Goal: Transaction & Acquisition: Purchase product/service

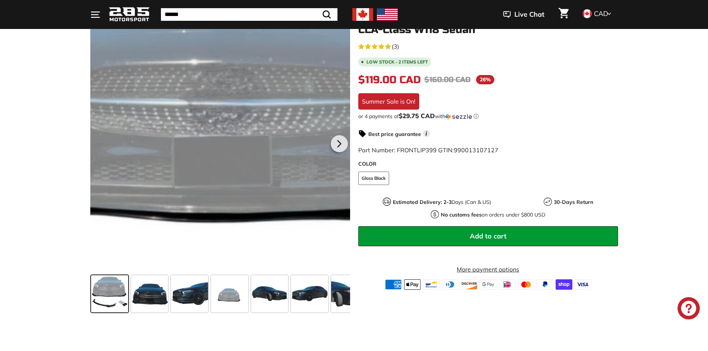
scroll to position [149, 0]
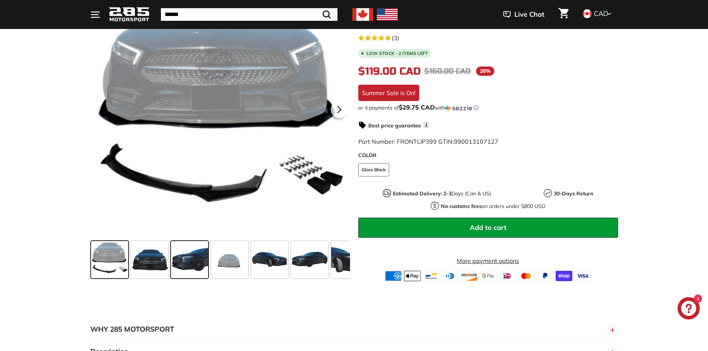
click at [176, 253] on span at bounding box center [189, 259] width 37 height 37
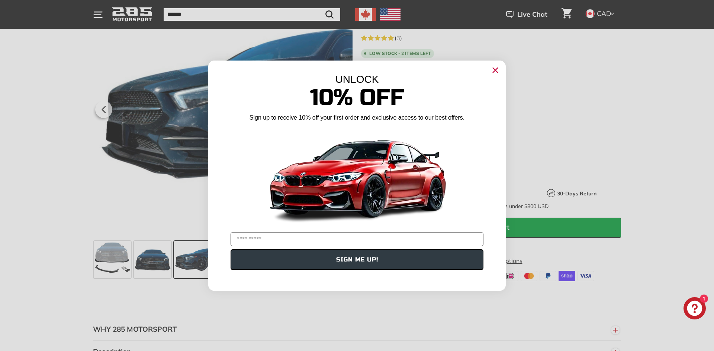
click at [493, 67] on circle "Close dialog" at bounding box center [495, 69] width 11 height 11
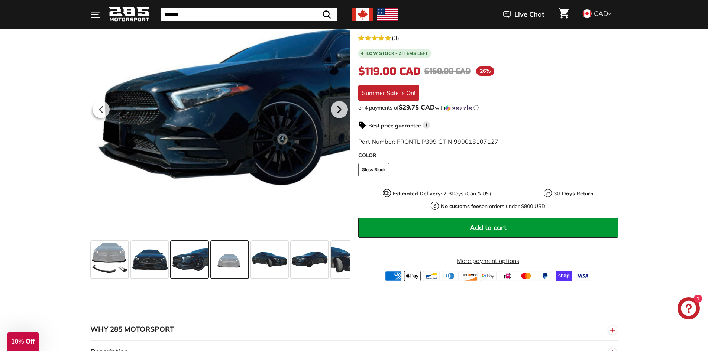
click at [238, 273] on span at bounding box center [229, 259] width 37 height 37
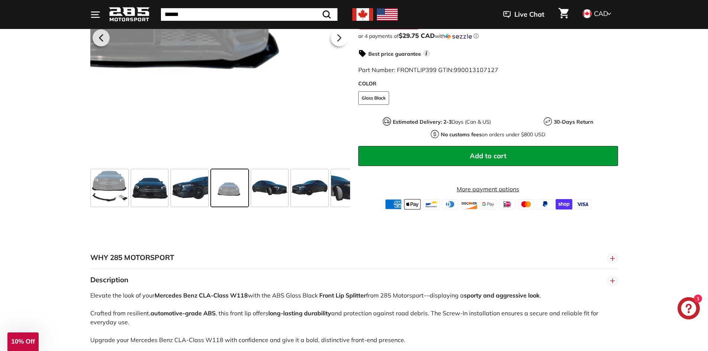
scroll to position [223, 0]
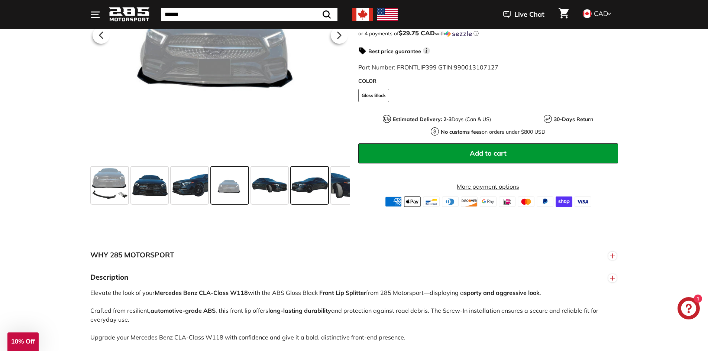
click at [299, 184] on span at bounding box center [309, 185] width 37 height 37
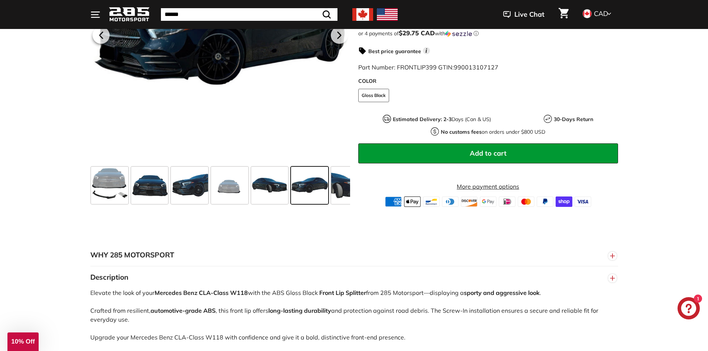
click at [326, 183] on span at bounding box center [309, 185] width 37 height 37
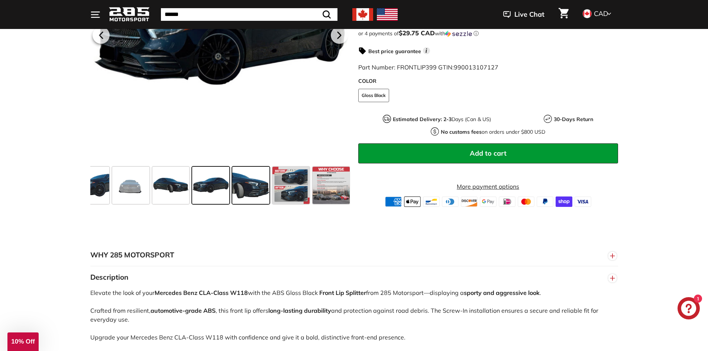
scroll to position [0, 100]
click at [331, 183] on span at bounding box center [330, 185] width 37 height 37
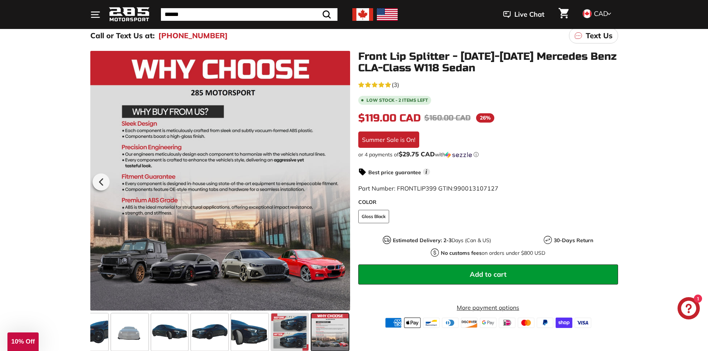
scroll to position [74, 0]
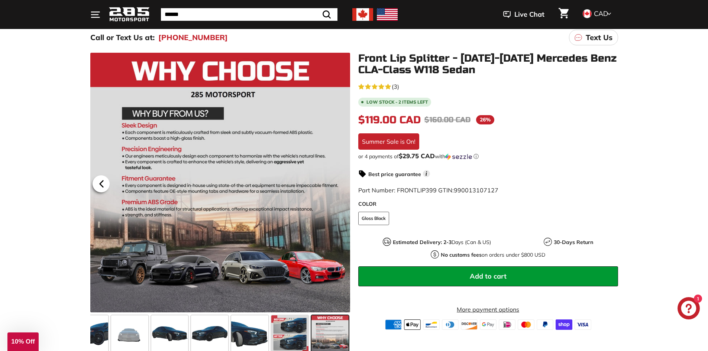
click at [103, 184] on icon at bounding box center [101, 184] width 3 height 6
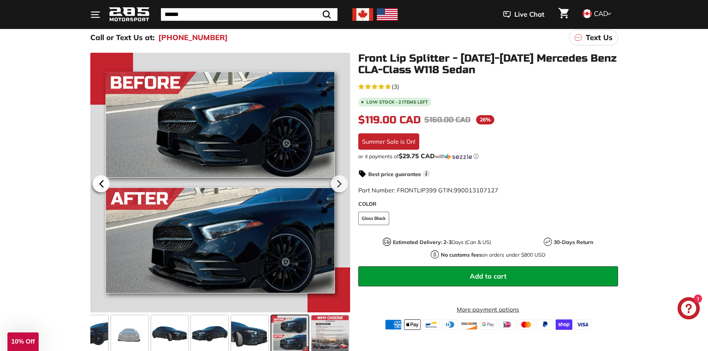
click at [97, 183] on icon at bounding box center [101, 184] width 17 height 17
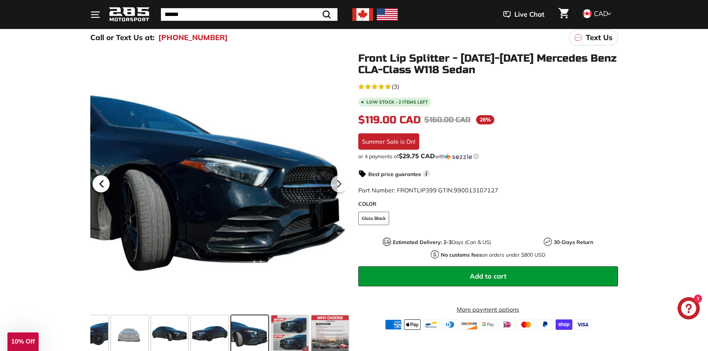
click at [96, 182] on icon at bounding box center [101, 184] width 17 height 17
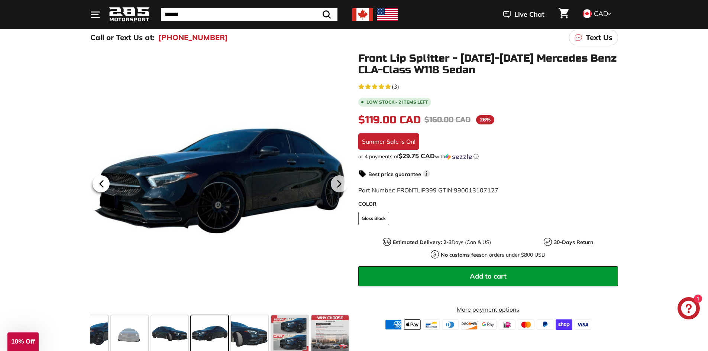
click at [96, 182] on icon at bounding box center [101, 184] width 17 height 17
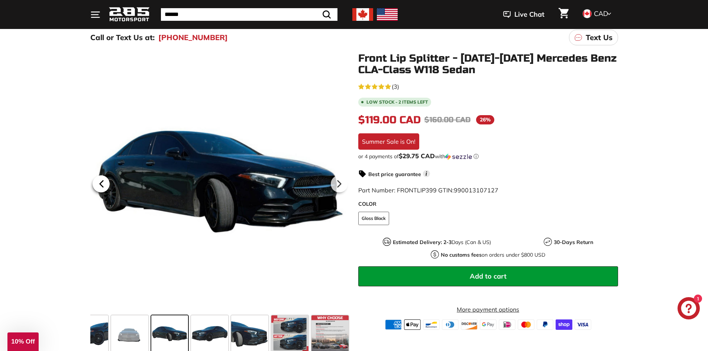
click at [91, 182] on div at bounding box center [101, 184] width 22 height 21
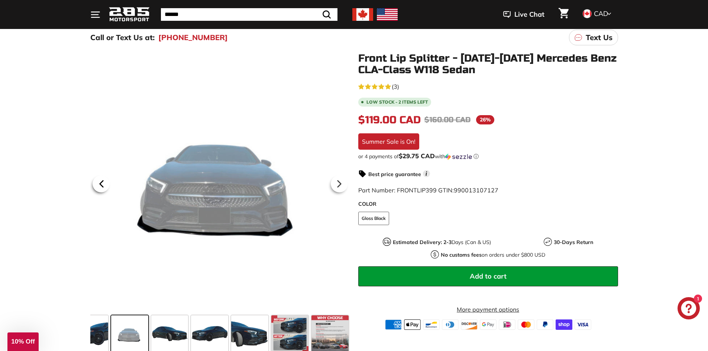
click at [91, 182] on div at bounding box center [101, 184] width 22 height 21
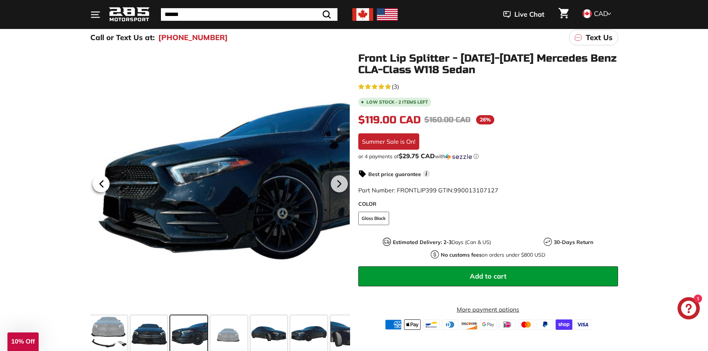
scroll to position [0, 0]
click at [91, 182] on div at bounding box center [101, 184] width 22 height 21
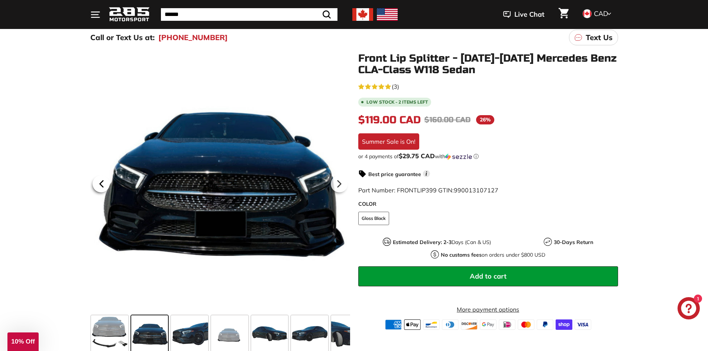
click at [91, 182] on div at bounding box center [101, 184] width 22 height 21
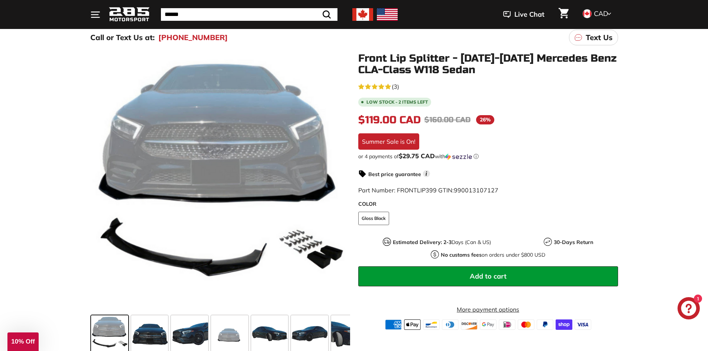
click at [88, 183] on div ".cls-1{fill:none;stroke:#000;stroke-miterlimit:10;stroke-width:2px} .cls-1{fill…" at bounding box center [216, 204] width 268 height 303
